Goal: Task Accomplishment & Management: Manage account settings

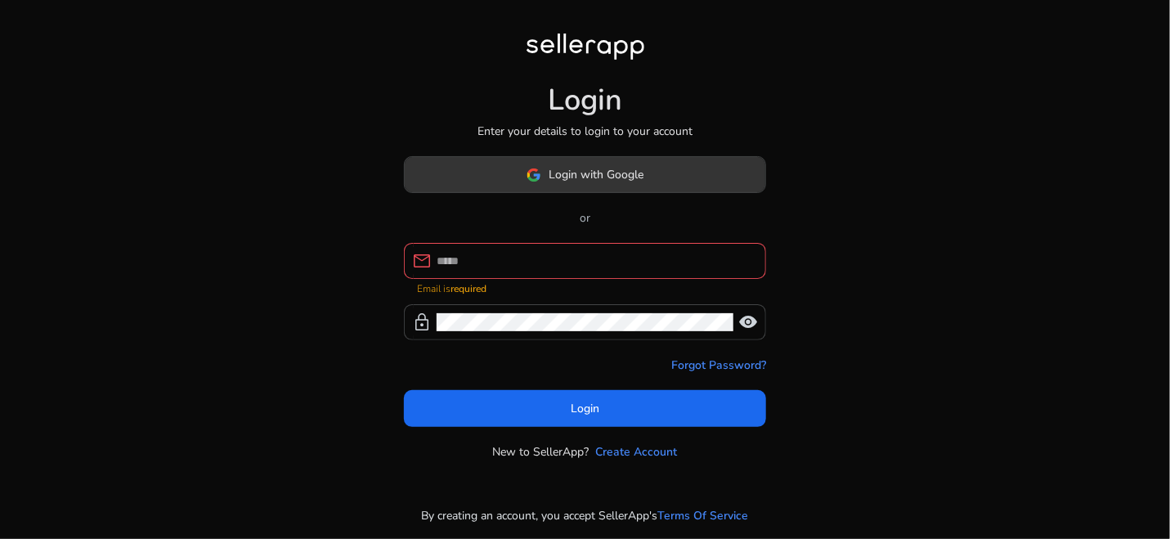
click at [577, 194] on span at bounding box center [585, 174] width 361 height 39
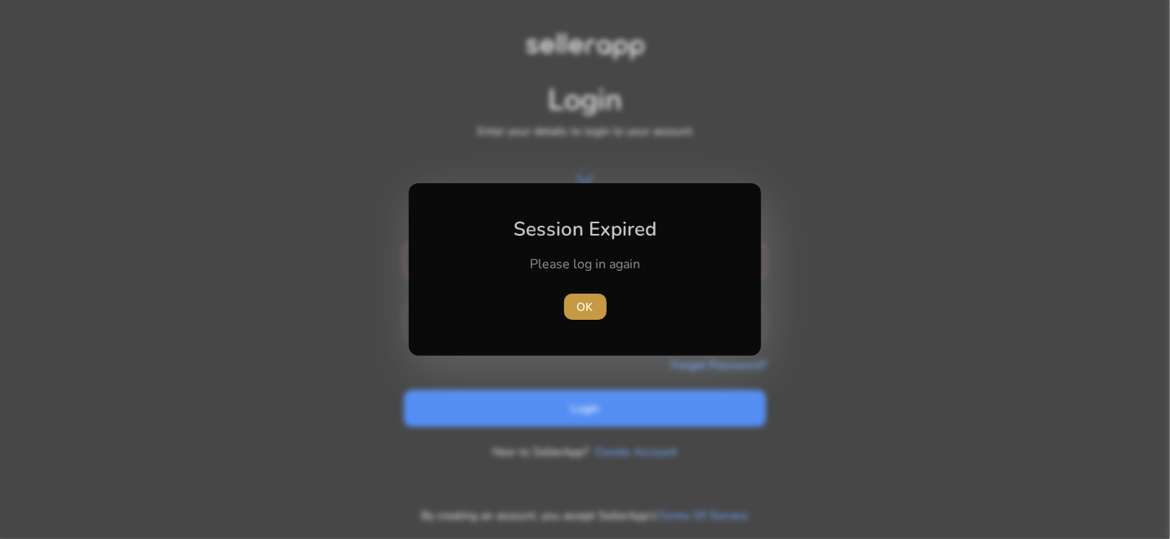
click at [581, 302] on span "OK" at bounding box center [585, 306] width 16 height 17
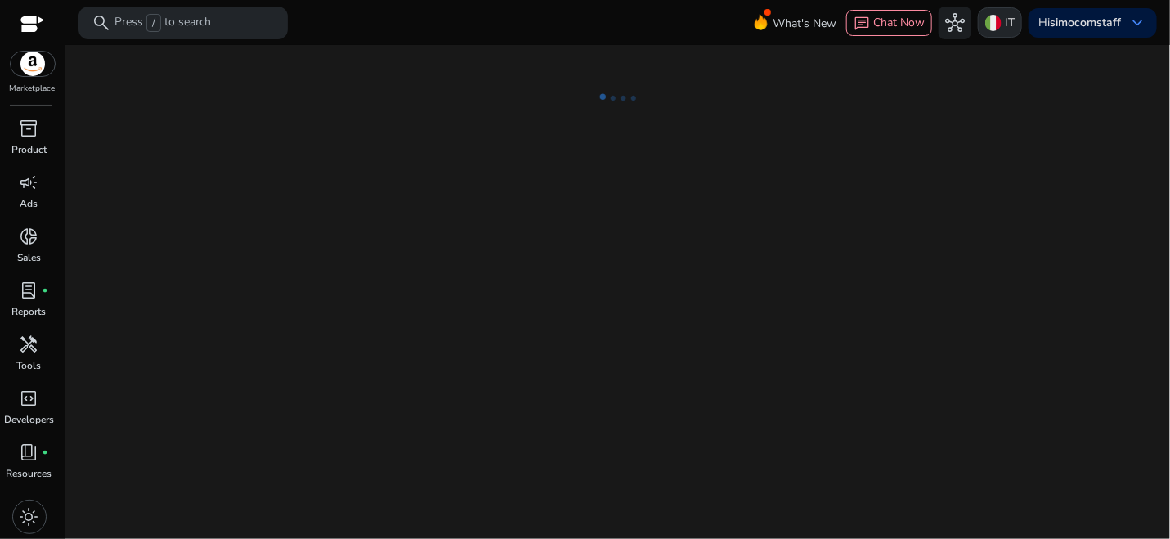
click at [992, 27] on img at bounding box center [993, 23] width 16 height 16
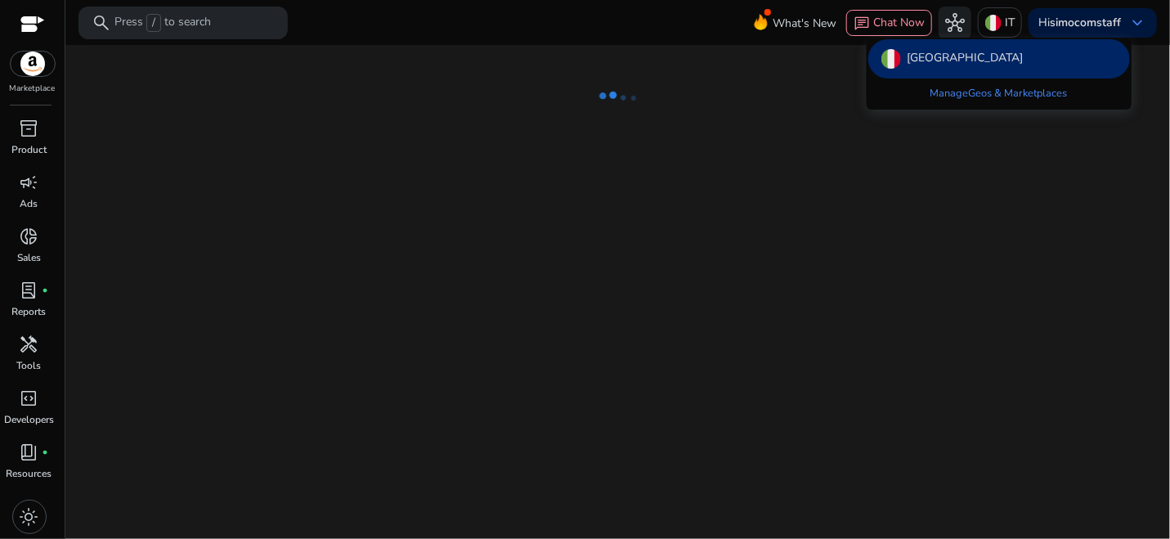
click at [953, 56] on div "[GEOGRAPHIC_DATA]" at bounding box center [999, 58] width 262 height 39
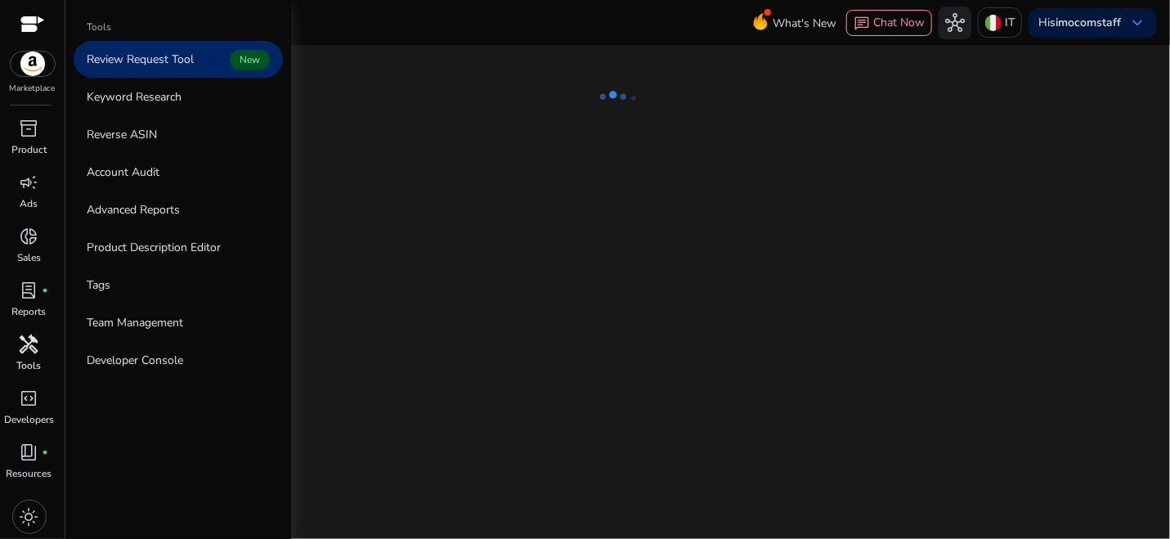
click at [33, 341] on span "handyman" at bounding box center [30, 344] width 20 height 20
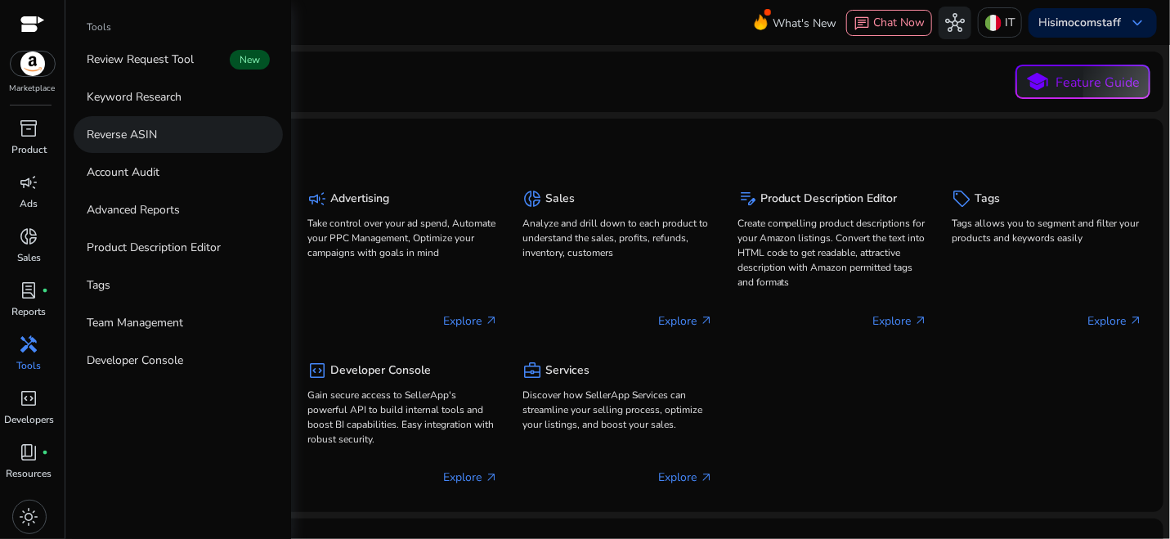
click at [155, 137] on p "Reverse ASIN" at bounding box center [122, 134] width 70 height 17
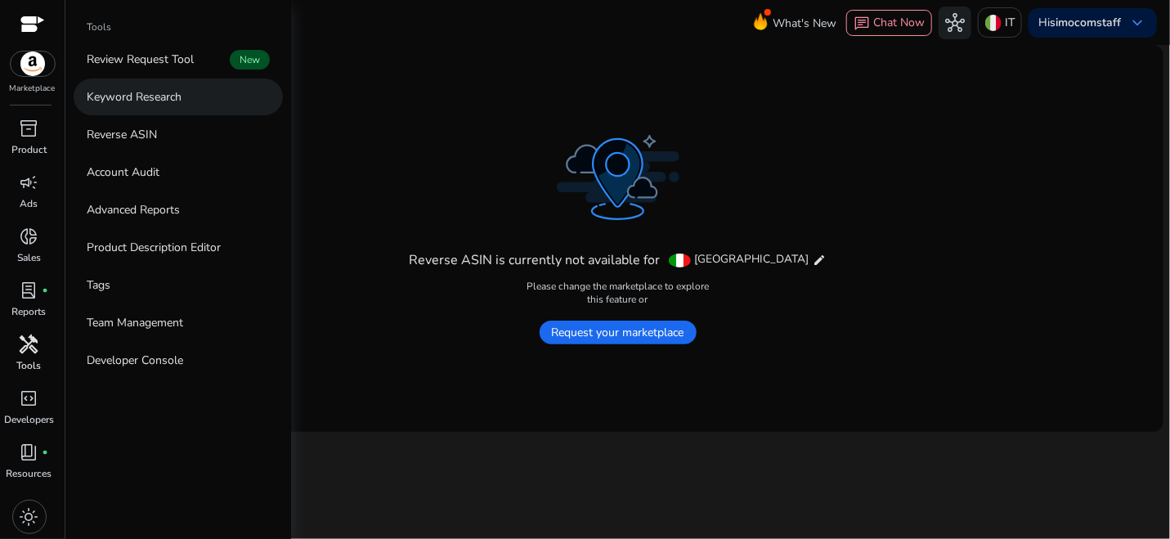
click at [168, 93] on p "Keyword Research" at bounding box center [134, 96] width 95 height 17
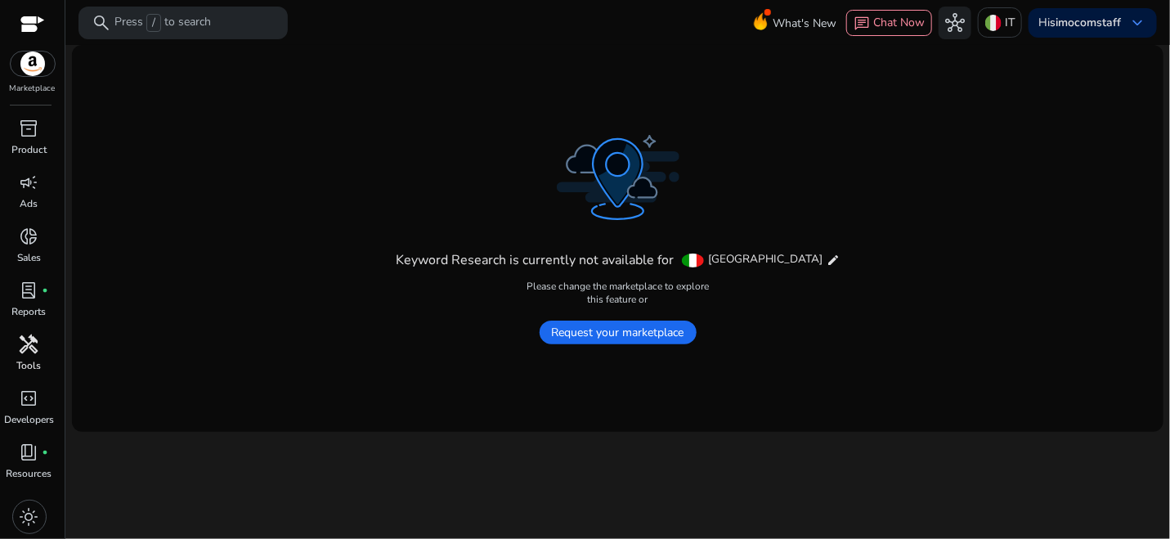
click at [580, 329] on span "Request your marketplace" at bounding box center [618, 332] width 157 height 24
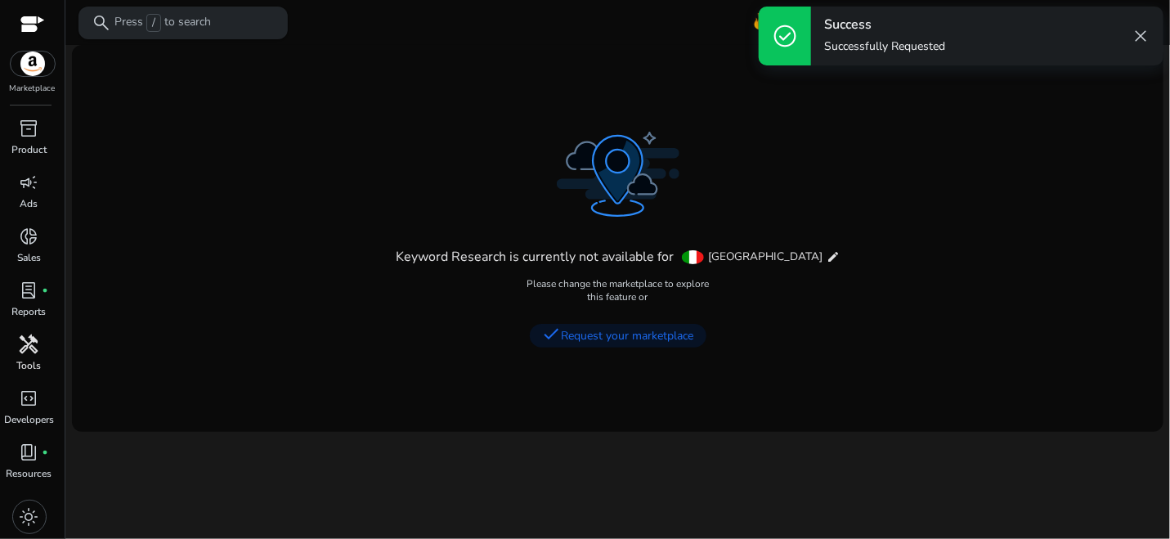
click at [177, 22] on p "Press / to search" at bounding box center [162, 23] width 96 height 18
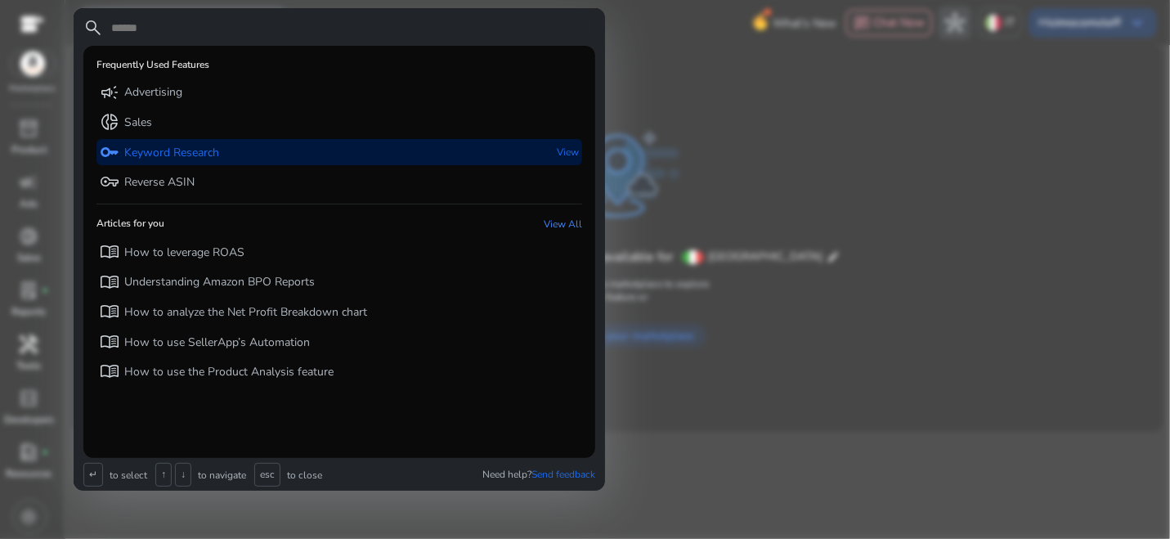
click at [173, 154] on p "Keyword Research" at bounding box center [171, 153] width 95 height 16
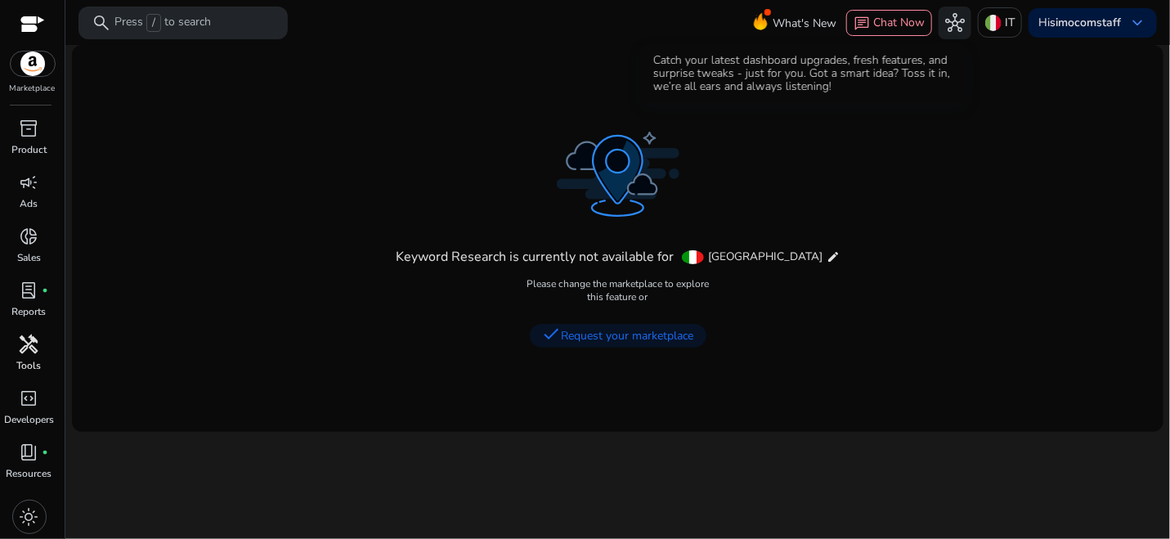
click at [814, 28] on span "What's New" at bounding box center [805, 23] width 64 height 29
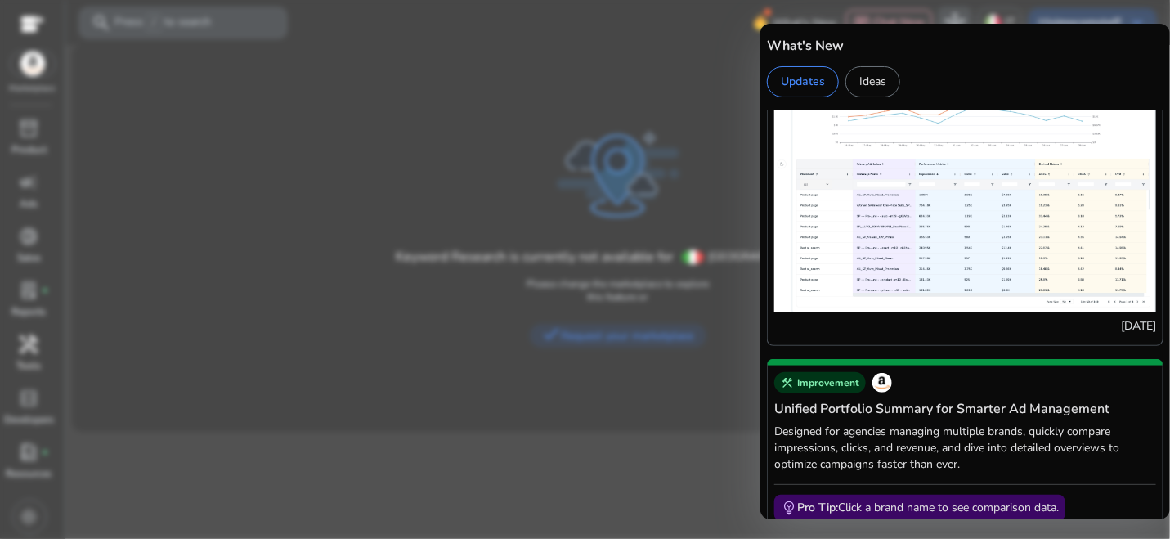
scroll to position [446, 0]
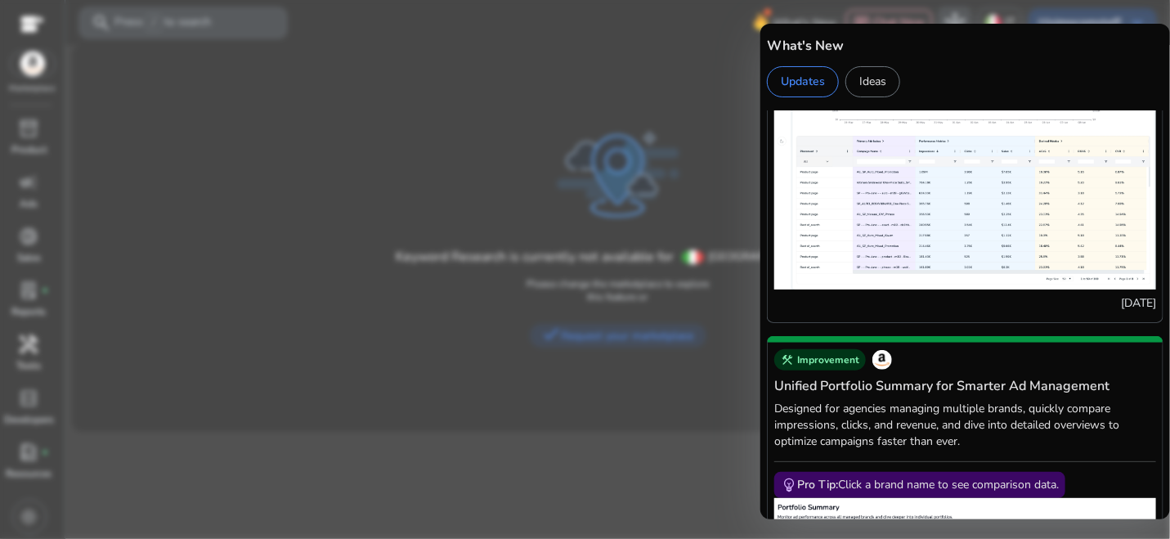
click at [570, 450] on div at bounding box center [585, 269] width 1170 height 539
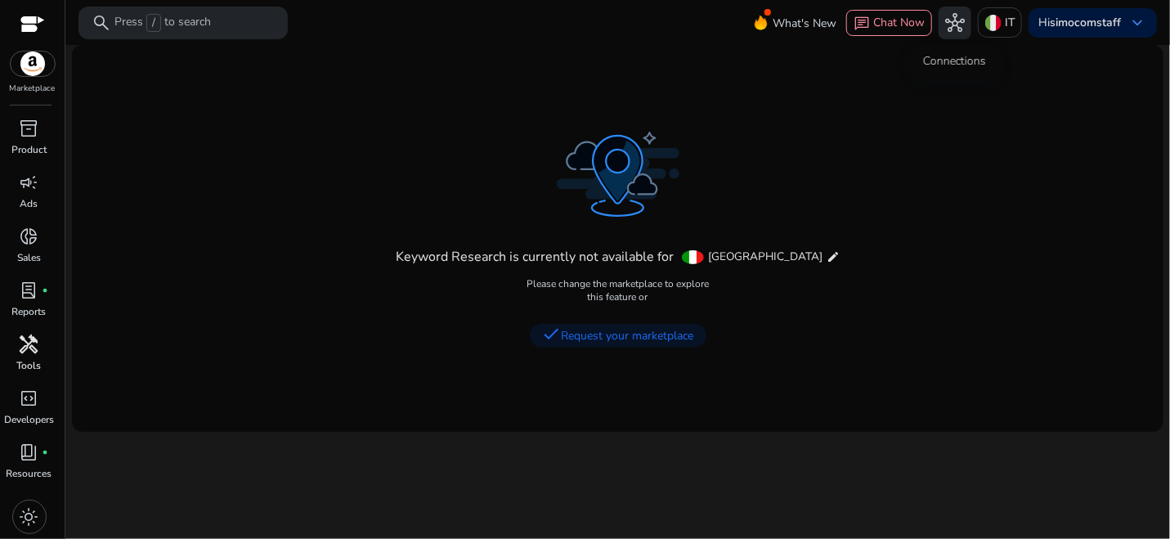
click at [946, 25] on span "hub" at bounding box center [955, 23] width 20 height 20
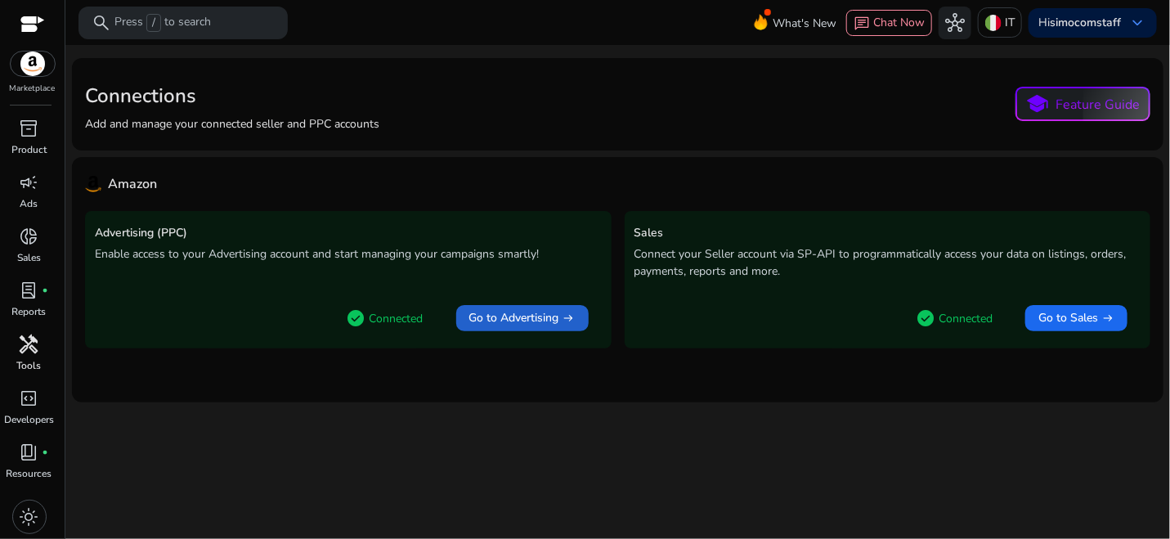
click at [544, 327] on span at bounding box center [522, 317] width 132 height 39
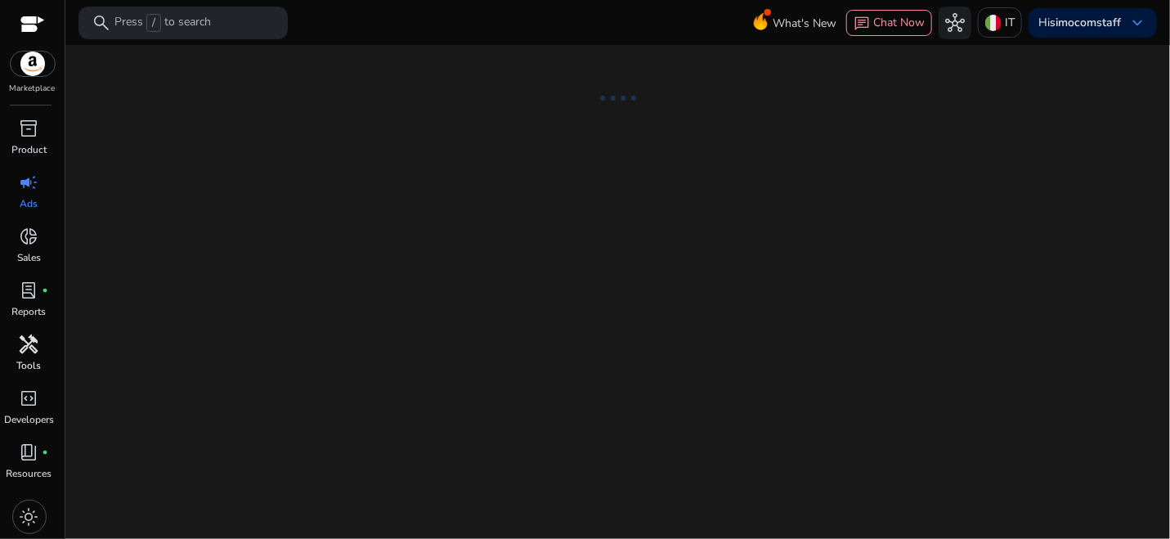
click at [40, 69] on img at bounding box center [33, 64] width 44 height 25
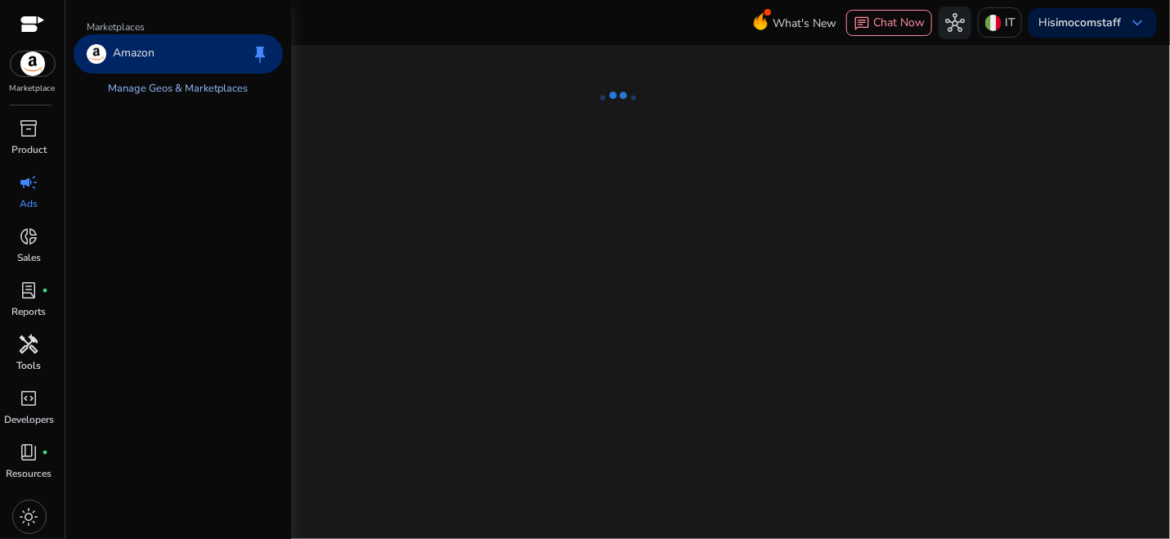
click at [162, 85] on link "Manage Geos & Marketplaces" at bounding box center [179, 88] width 166 height 29
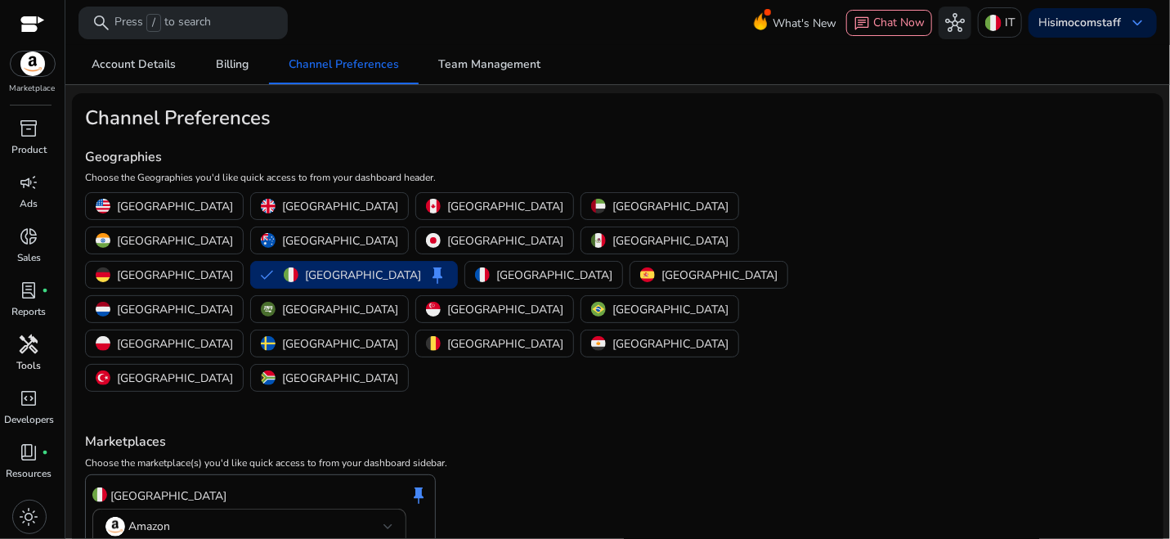
scroll to position [34, 0]
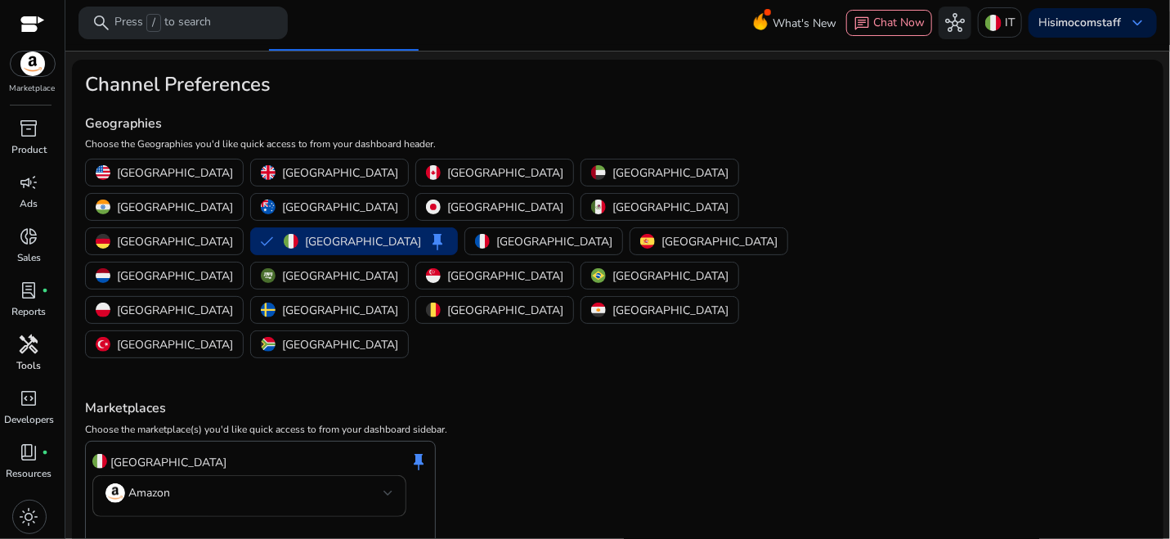
click at [254, 483] on mat-select-trigger "Amazon" at bounding box center [244, 493] width 278 height 20
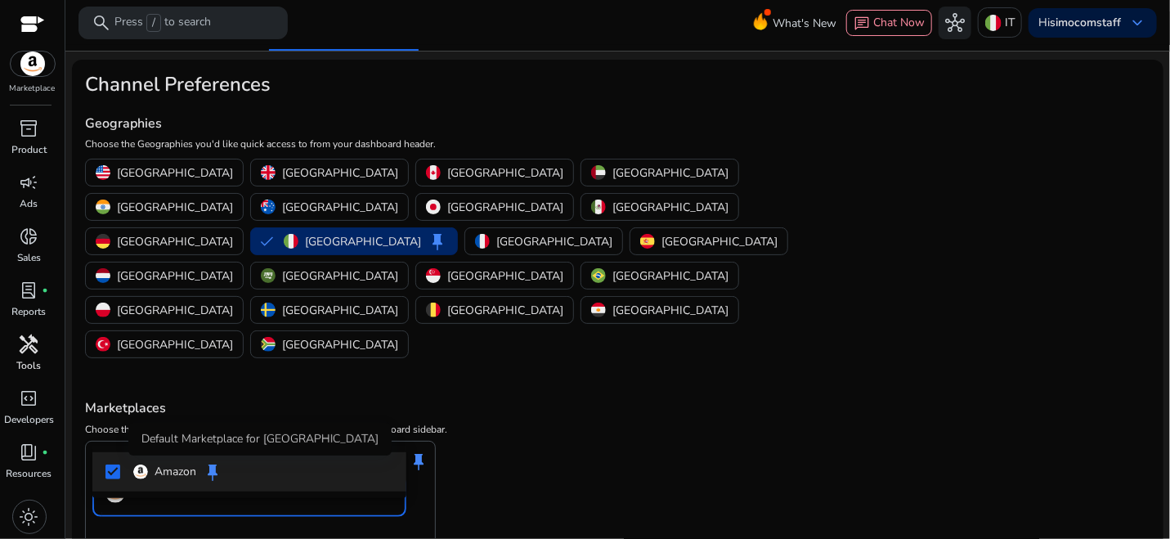
click at [214, 423] on div "Default Marketplace for [GEOGRAPHIC_DATA]" at bounding box center [259, 439] width 263 height 33
click at [162, 497] on div "Amazon keep" at bounding box center [249, 472] width 314 height 52
click at [162, 508] on div at bounding box center [585, 269] width 1170 height 539
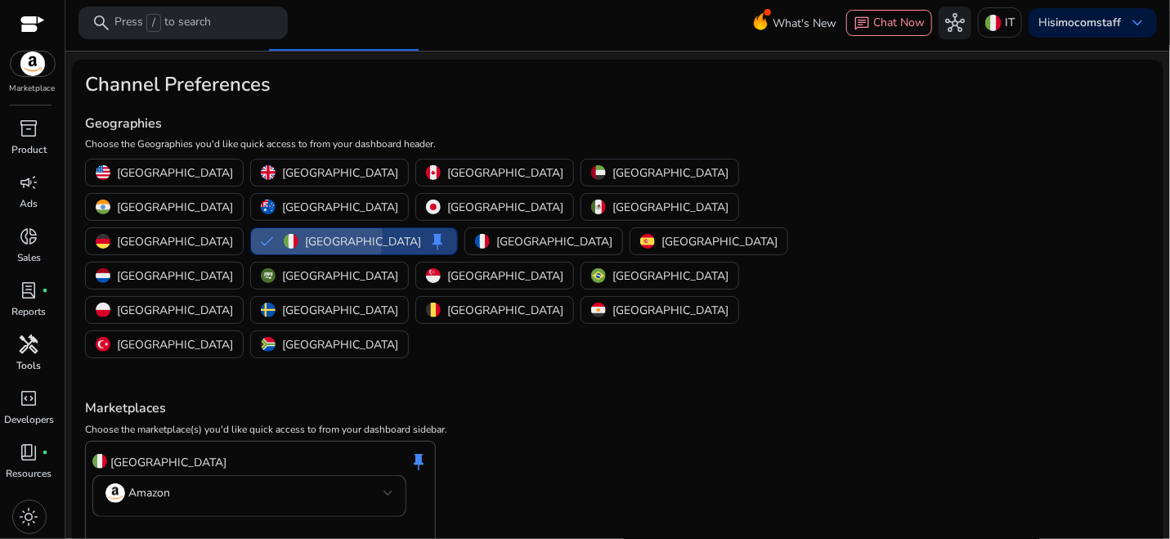
click at [408, 233] on p "[GEOGRAPHIC_DATA]" at bounding box center [363, 241] width 116 height 17
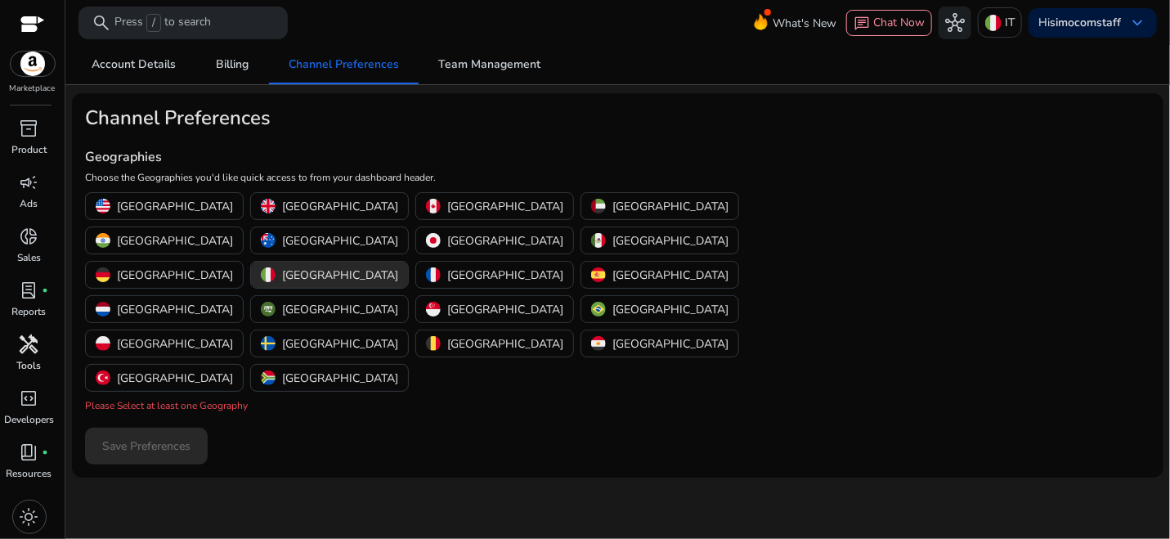
click at [164, 428] on div "Save Preferences" at bounding box center [617, 446] width 1065 height 37
click at [392, 267] on p "[GEOGRAPHIC_DATA]" at bounding box center [340, 275] width 116 height 17
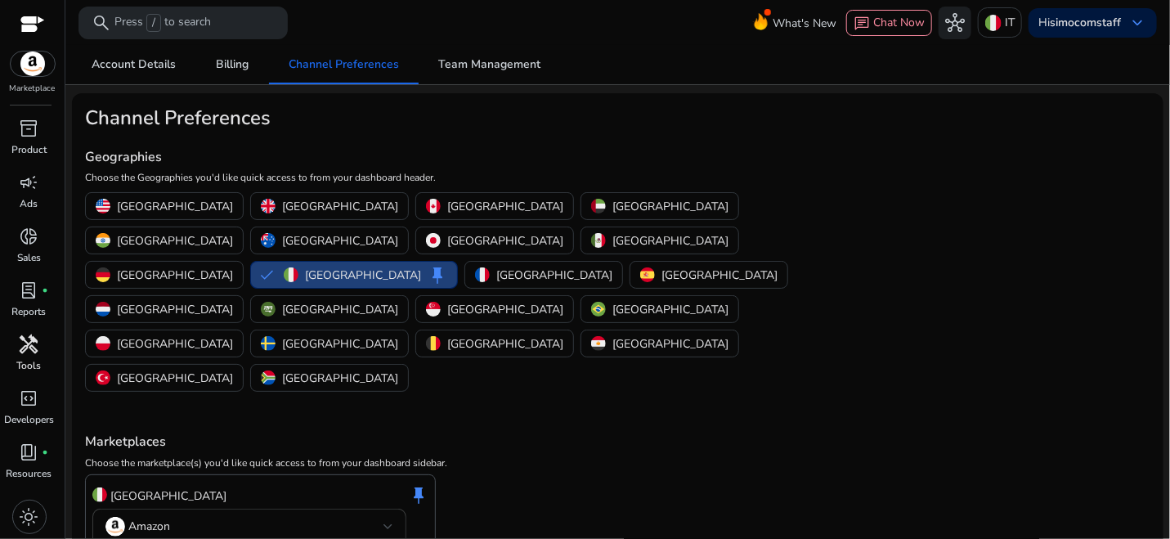
scroll to position [34, 0]
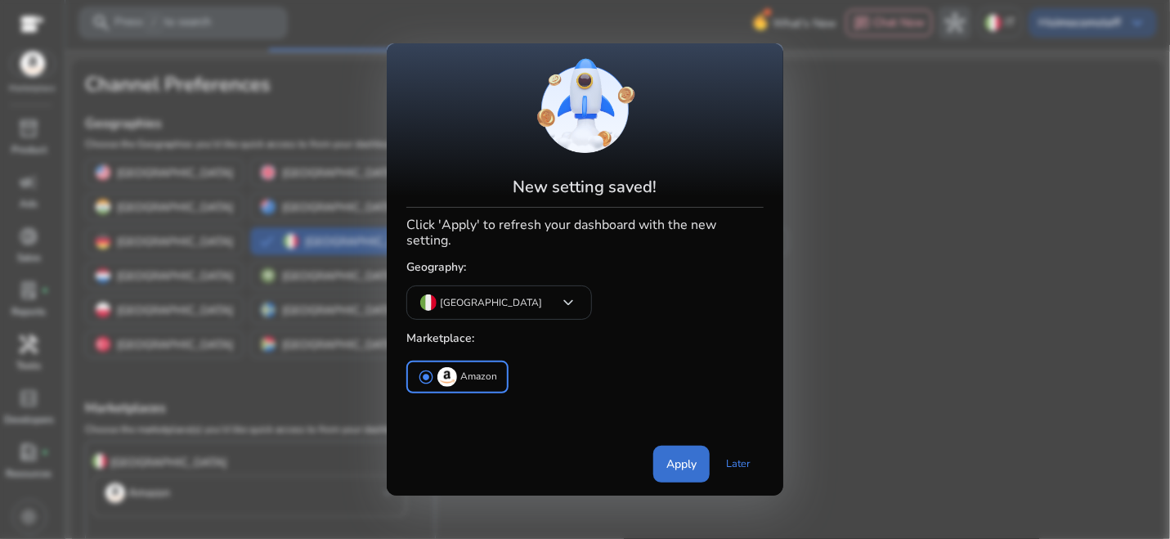
click at [666, 455] on span "Apply" at bounding box center [681, 463] width 30 height 17
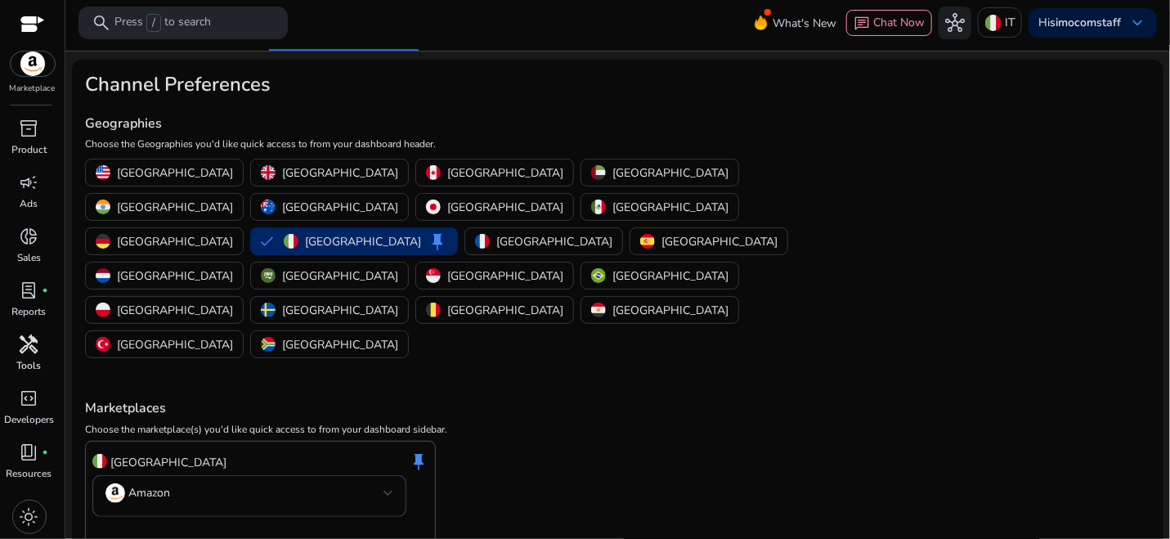
scroll to position [0, 0]
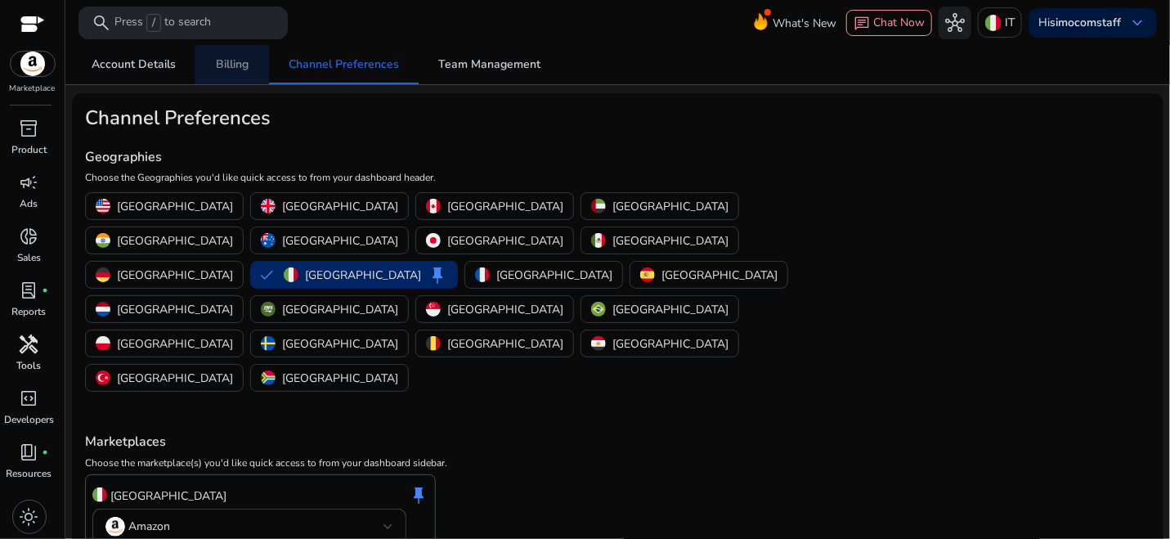
click at [217, 59] on span "Billing" at bounding box center [232, 64] width 33 height 11
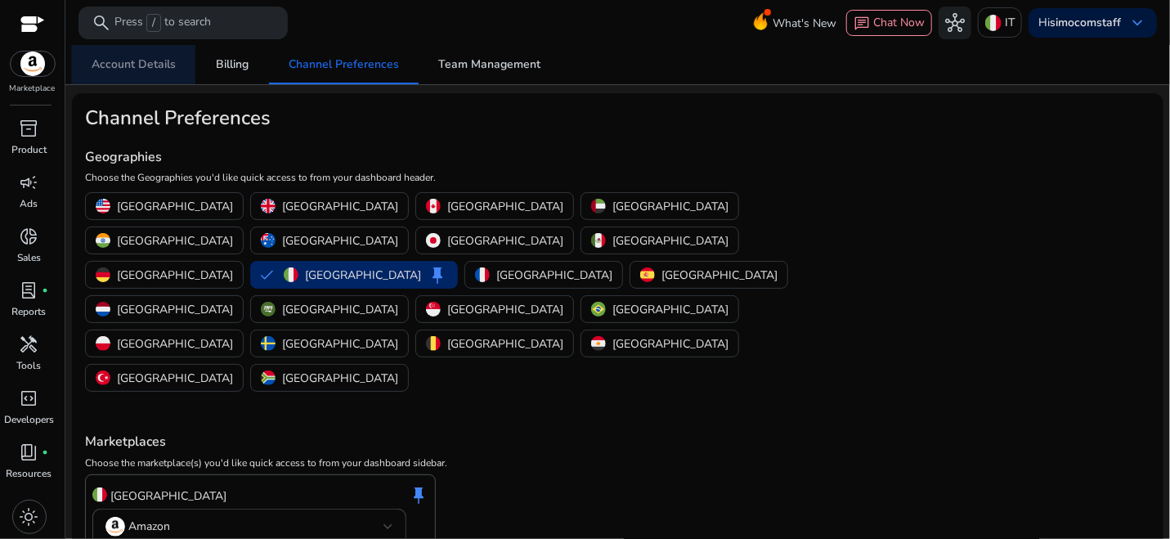
click at [153, 78] on span "Account Details" at bounding box center [134, 64] width 84 height 39
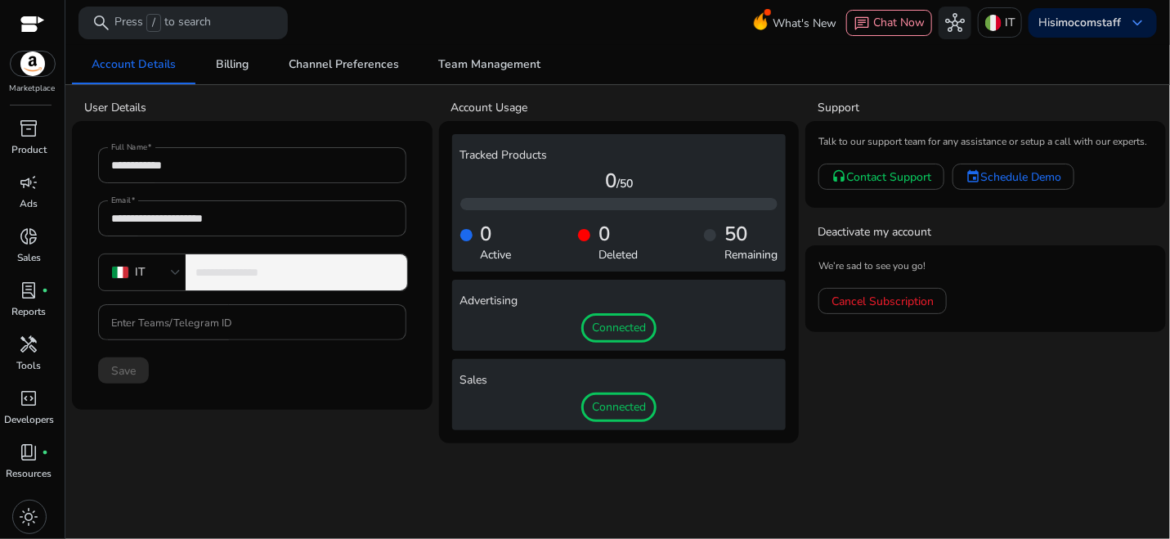
click at [284, 262] on div "**********" at bounding box center [294, 272] width 199 height 36
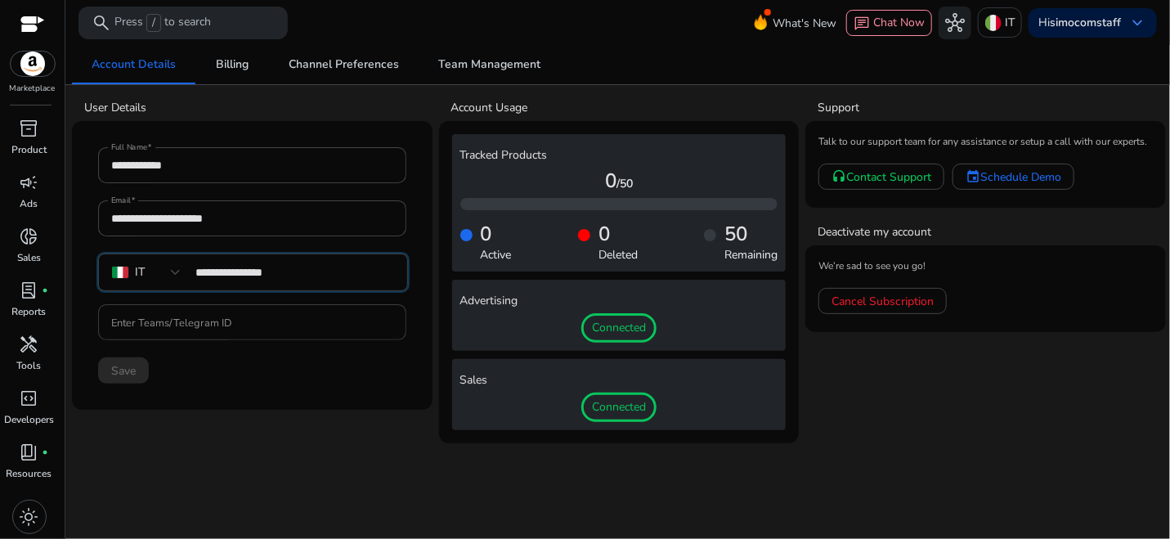
type input "**********"
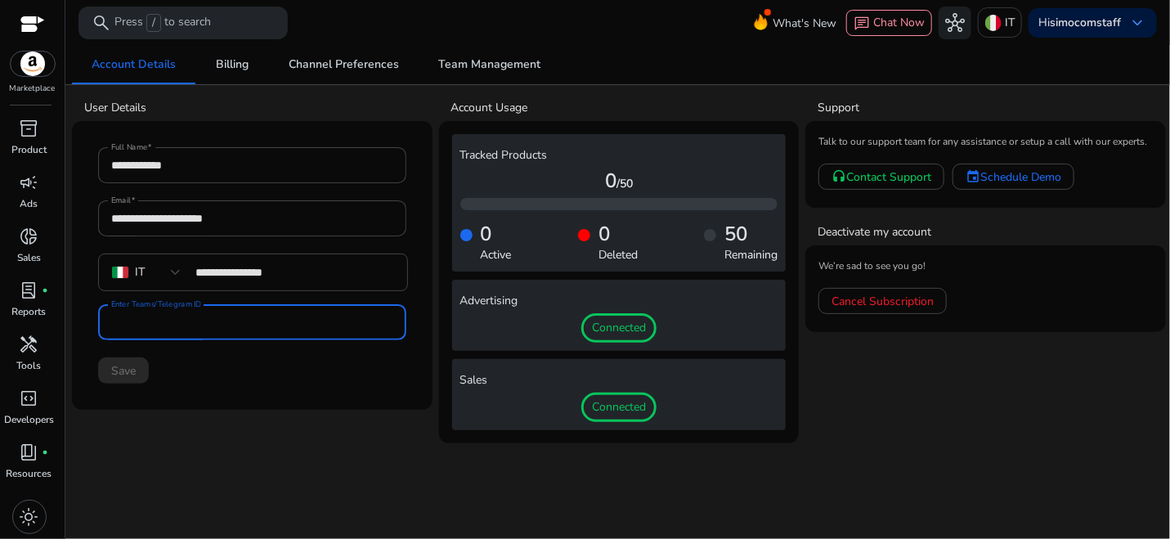
click at [306, 315] on input "Enter Teams/Telegram ID" at bounding box center [252, 322] width 282 height 18
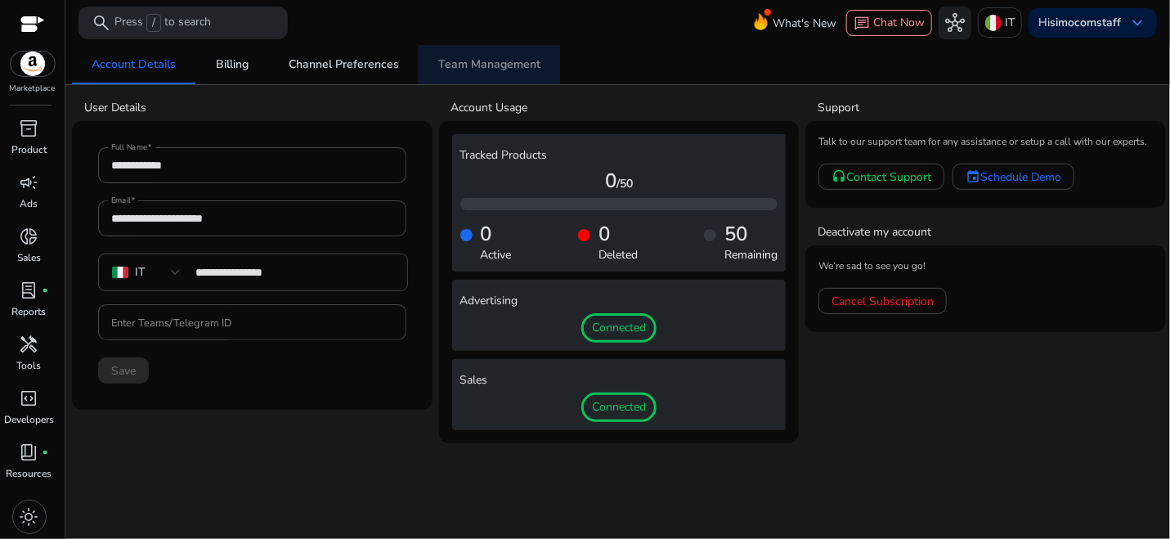
click at [513, 72] on span "Team Management" at bounding box center [489, 64] width 102 height 39
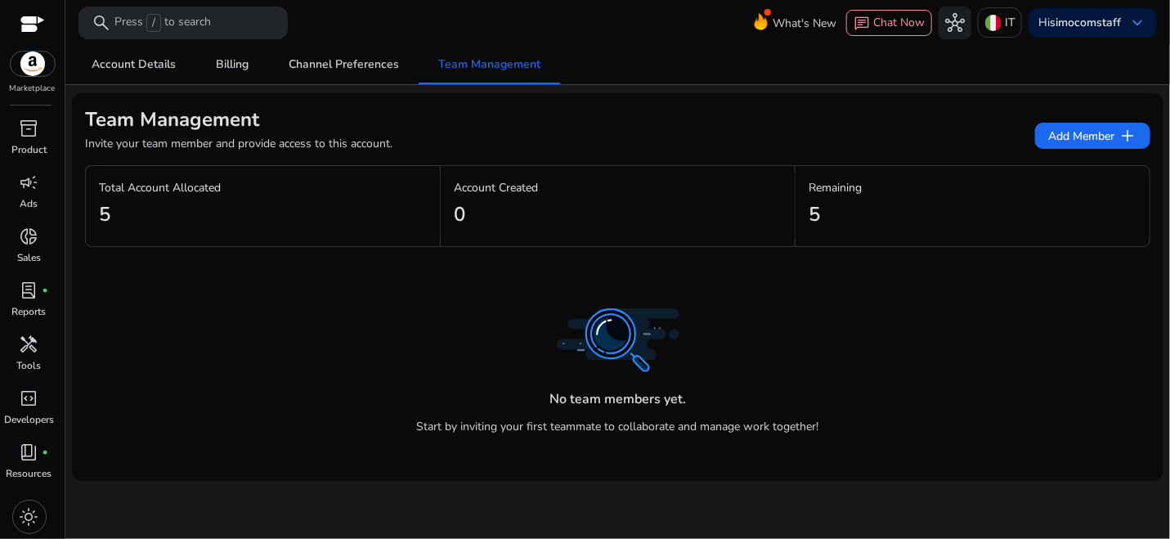
click at [188, 211] on div "5" at bounding box center [263, 214] width 328 height 37
click at [1083, 139] on span "Add Member add" at bounding box center [1092, 136] width 89 height 20
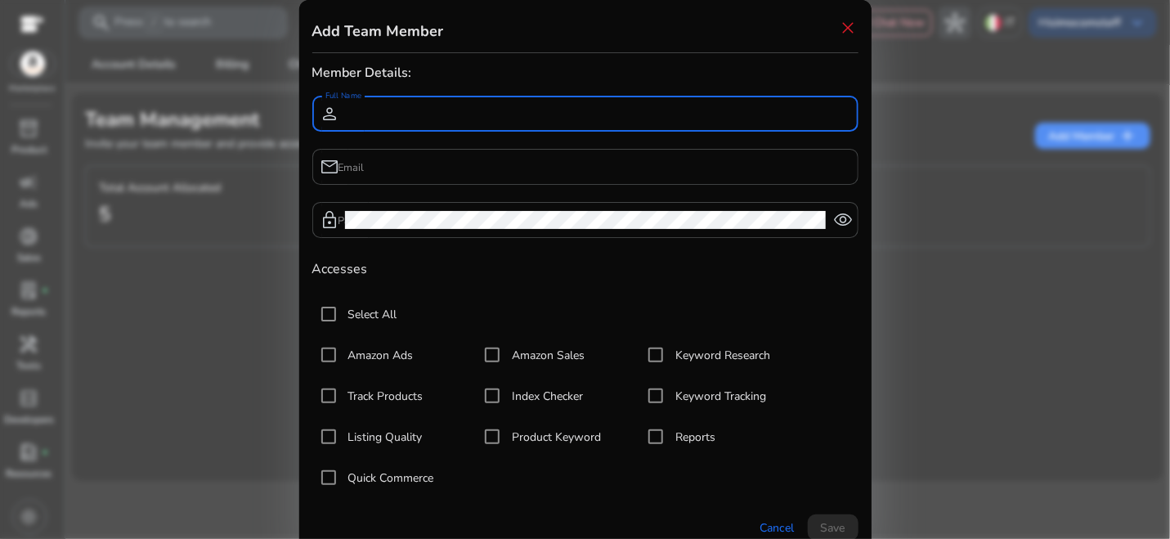
click at [474, 112] on input "Full Name" at bounding box center [595, 114] width 500 height 18
click at [449, 159] on input "Email" at bounding box center [595, 167] width 500 height 18
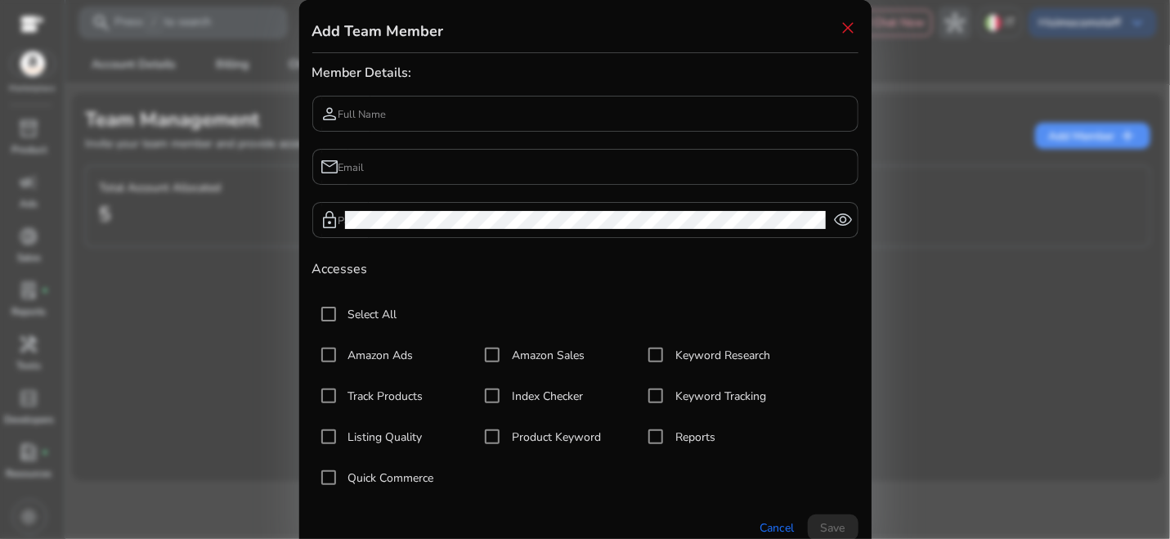
click at [925, 293] on div at bounding box center [585, 269] width 1170 height 539
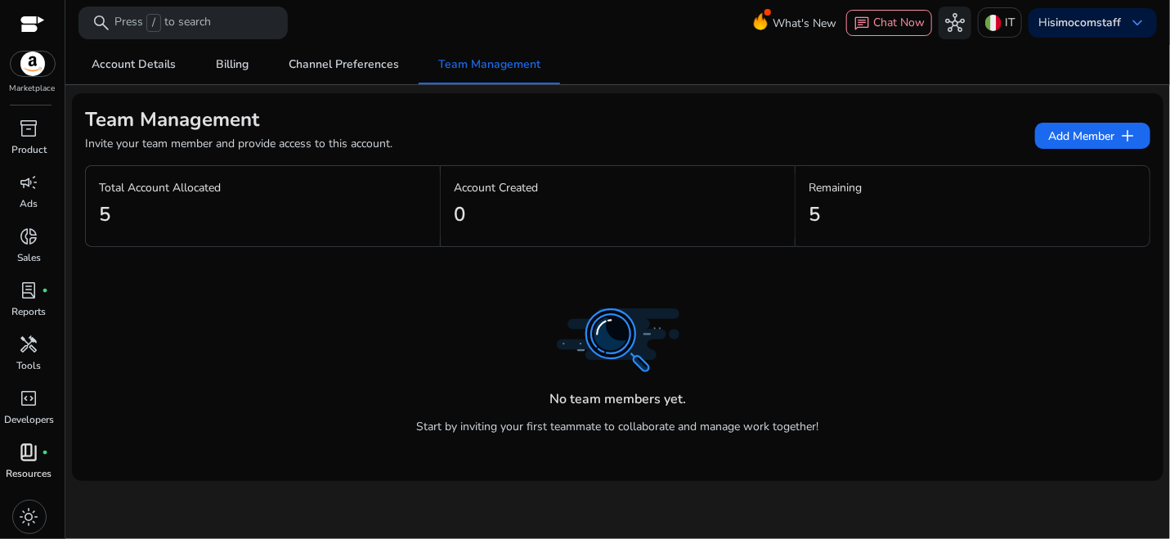
click at [36, 450] on span "book_4" at bounding box center [30, 452] width 20 height 20
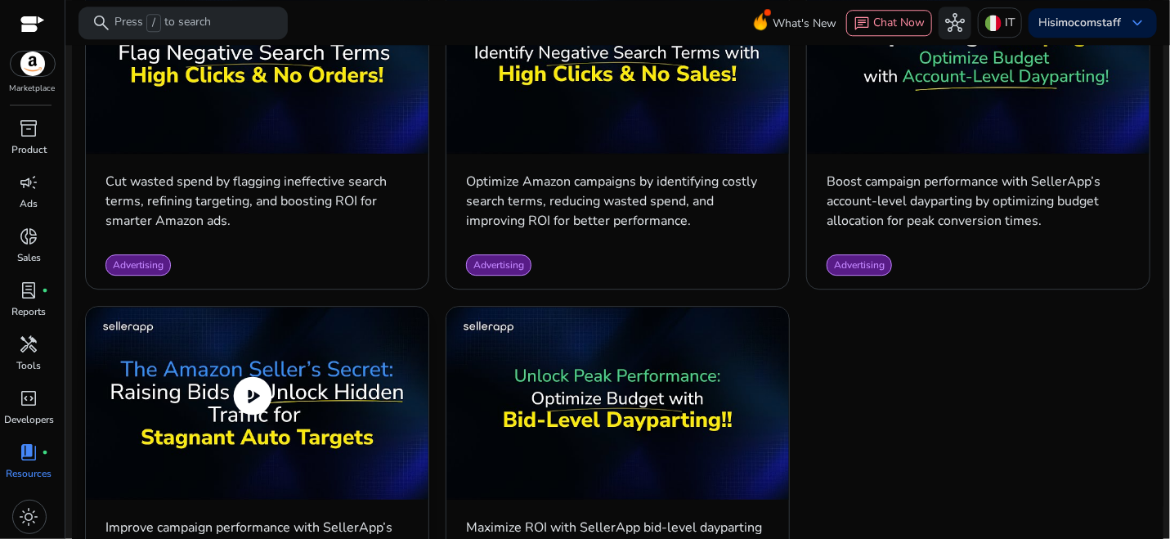
scroll to position [2032, 0]
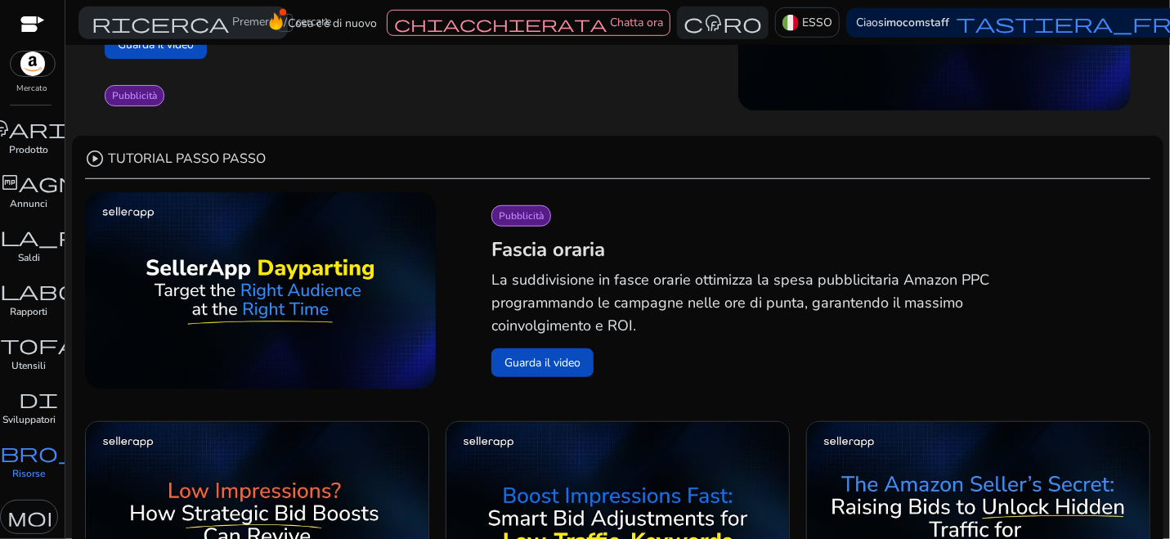
scroll to position [197, 0]
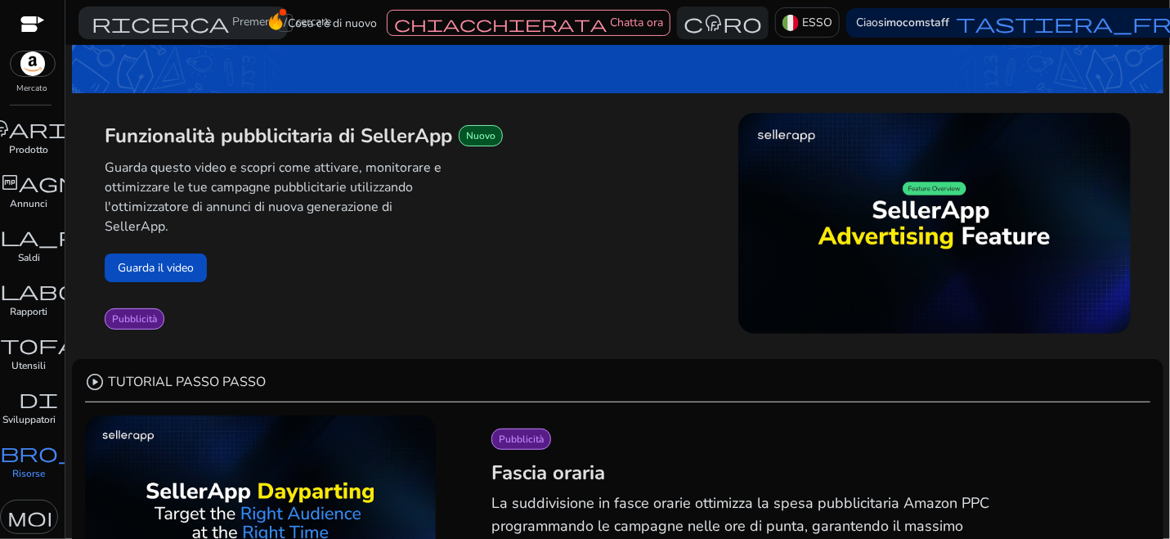
click at [25, 16] on div at bounding box center [32, 25] width 25 height 19
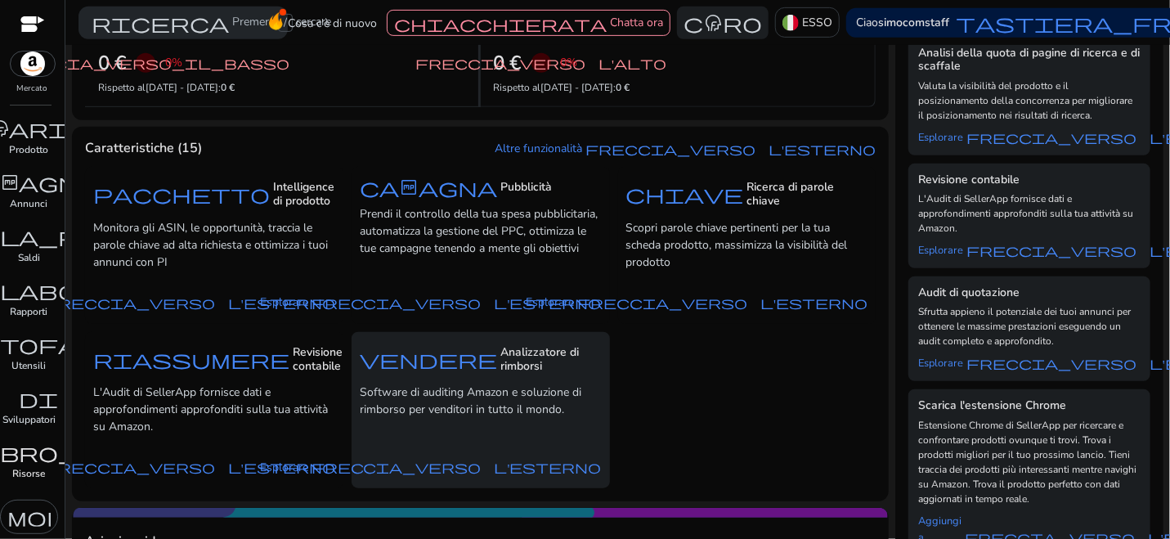
scroll to position [446, 0]
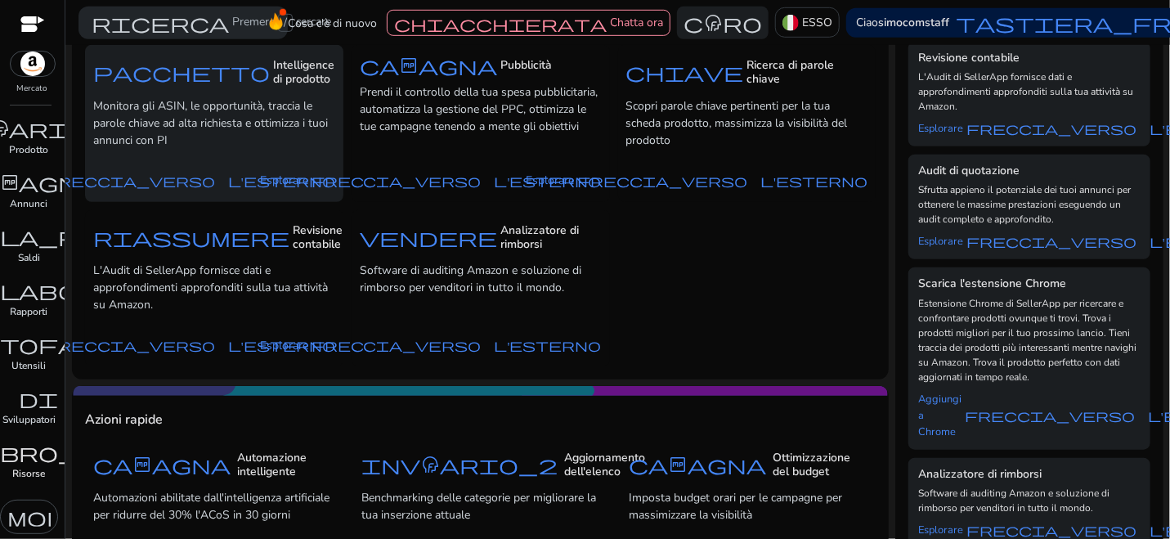
click at [208, 92] on div "pacchetto Intelligence di prodotto Monitora gli ASIN, le opportunità, traccia l…" at bounding box center [214, 103] width 242 height 100
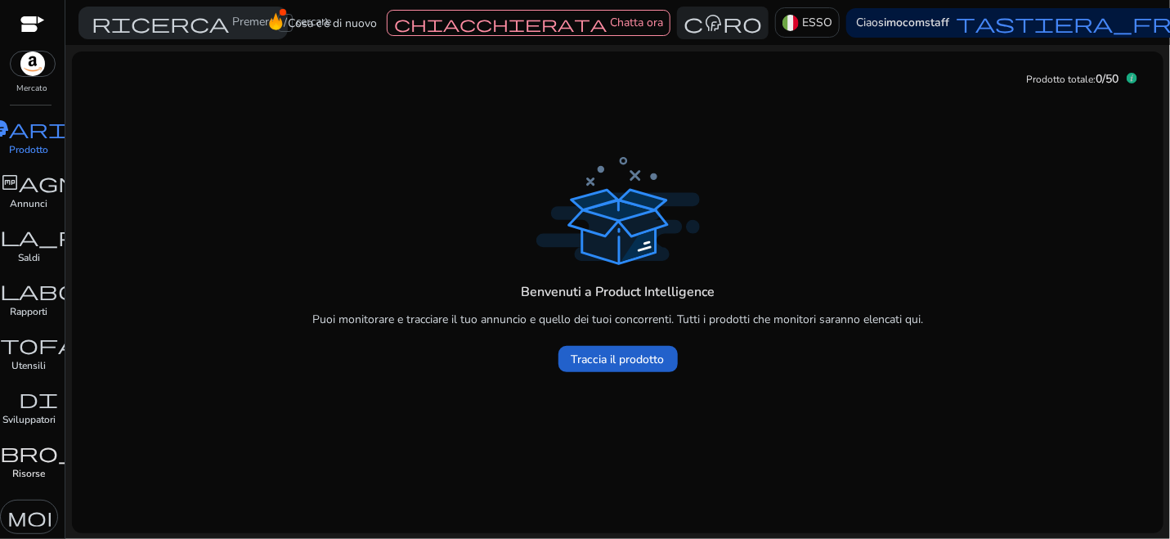
click at [618, 361] on font "Traccia il prodotto" at bounding box center [617, 360] width 93 height 16
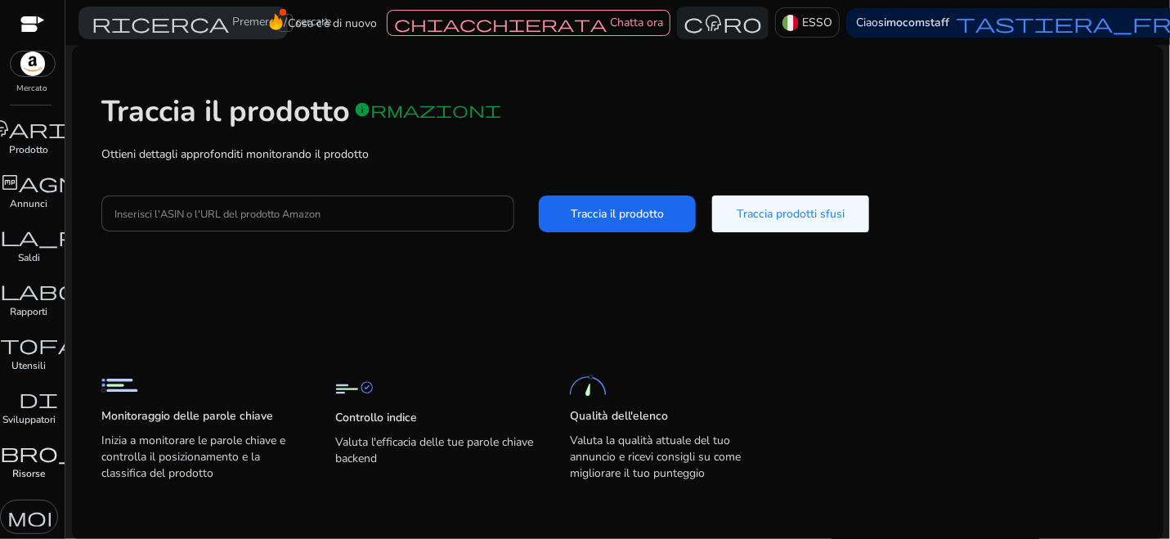
scroll to position [1, 0]
